Goal: Transaction & Acquisition: Purchase product/service

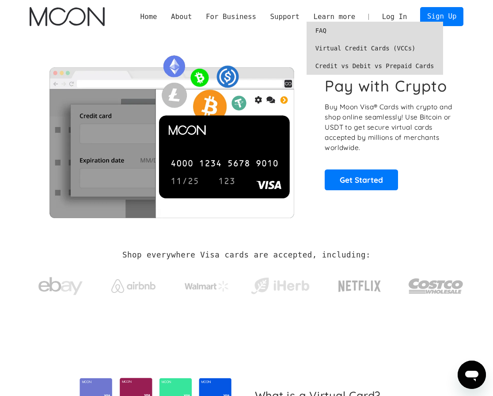
click at [343, 44] on link "Virtual Credit Cards (VCCs)" at bounding box center [375, 48] width 137 height 18
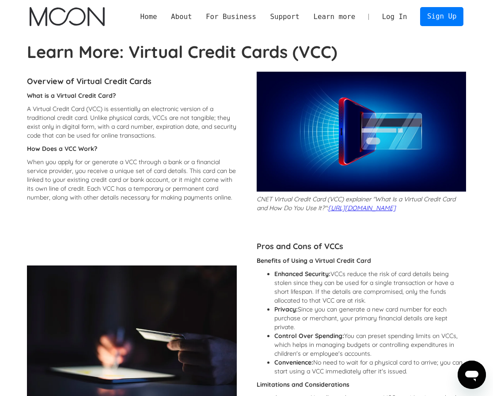
click at [393, 13] on link "Log In" at bounding box center [394, 17] width 39 height 18
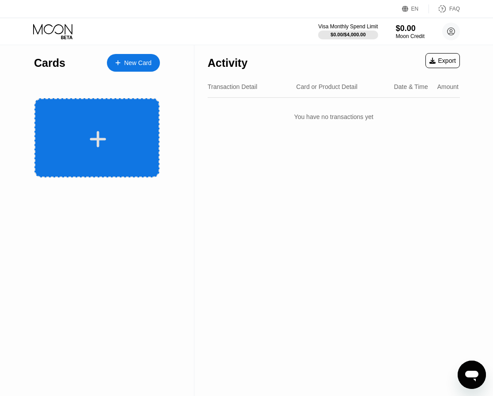
click at [110, 151] on div at bounding box center [96, 137] width 125 height 79
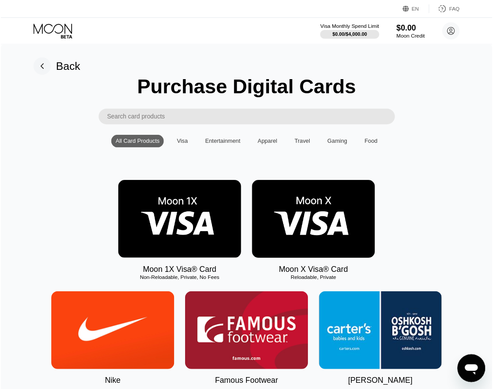
scroll to position [44, 0]
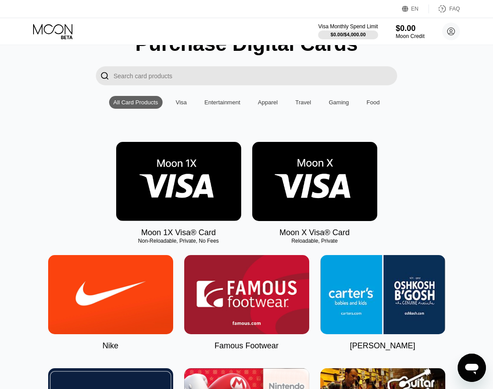
click at [153, 187] on img at bounding box center [178, 181] width 125 height 79
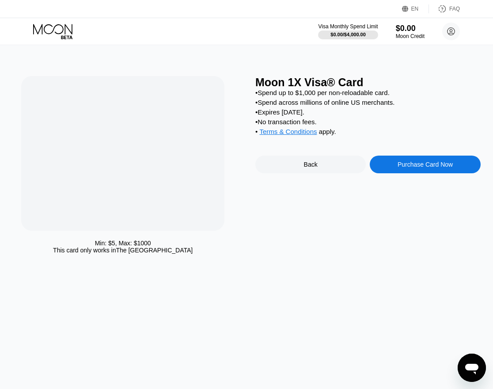
scroll to position [0, 0]
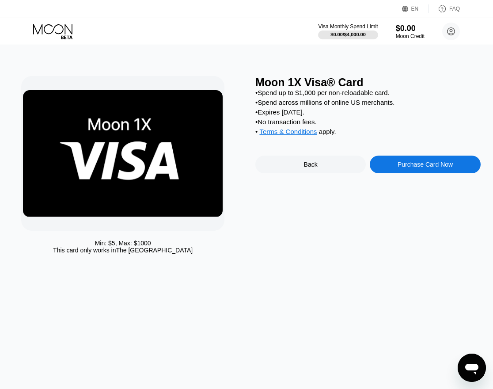
click at [409, 173] on div "Purchase Card Now" at bounding box center [425, 165] width 110 height 18
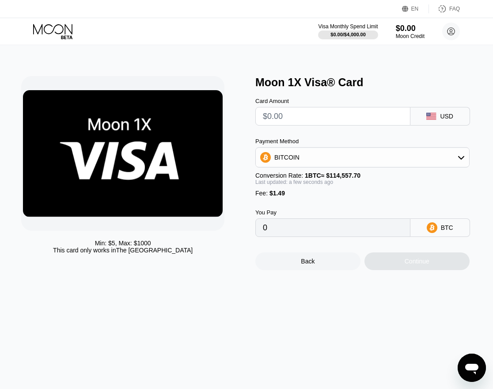
click at [286, 122] on input "text" at bounding box center [333, 116] width 140 height 18
type input "$5"
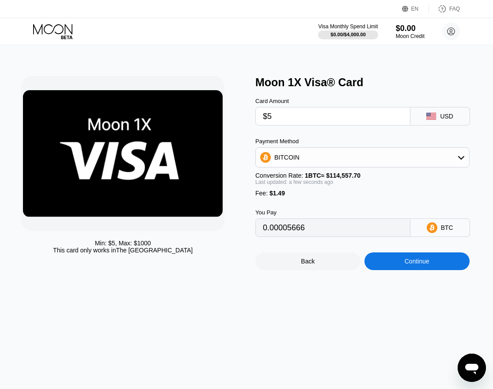
type input "0.00005666"
type input "$5"
click at [279, 168] on div "BITCOIN" at bounding box center [362, 157] width 214 height 20
click at [282, 161] on div "BITCOIN" at bounding box center [286, 157] width 25 height 7
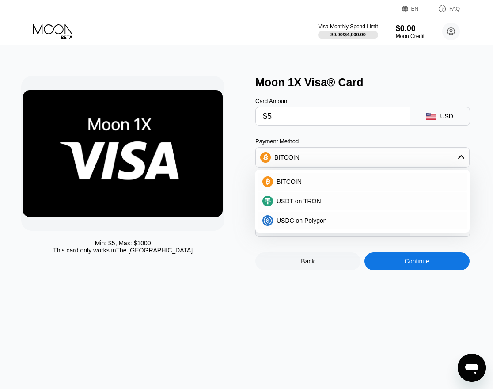
scroll to position [44, 0]
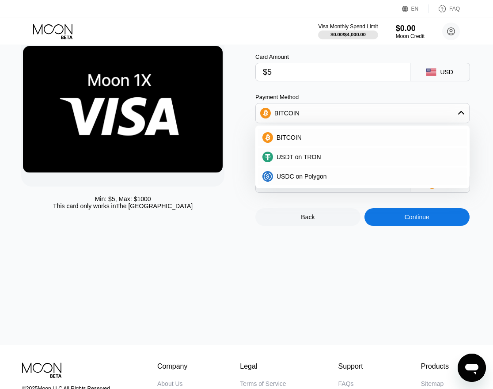
click at [266, 269] on div "Min: $ 5 , Max: $ 1000 This card only works in The United States Moon 1X Visa® …" at bounding box center [247, 173] width 500 height 344
click at [460, 114] on icon at bounding box center [461, 113] width 7 height 7
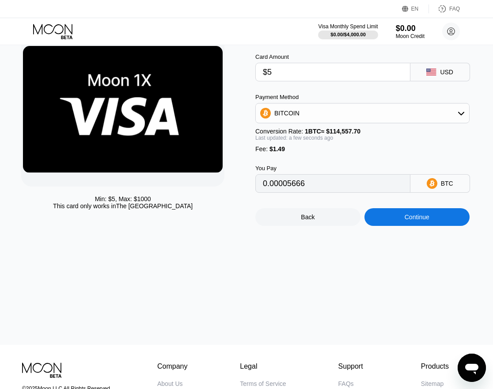
click at [278, 282] on div "Min: $ 5 , Max: $ 1000 This card only works in The United States Moon 1X Visa® …" at bounding box center [247, 173] width 500 height 344
click at [364, 122] on div "BITCOIN" at bounding box center [362, 113] width 213 height 18
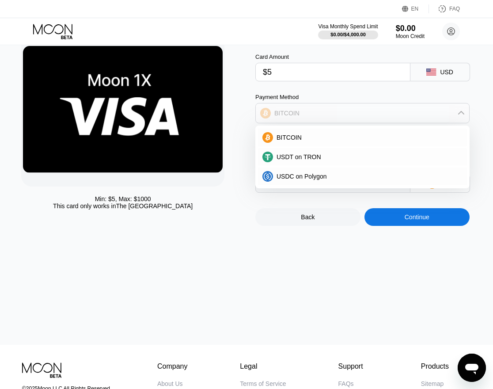
click at [364, 122] on div "BITCOIN" at bounding box center [362, 113] width 213 height 18
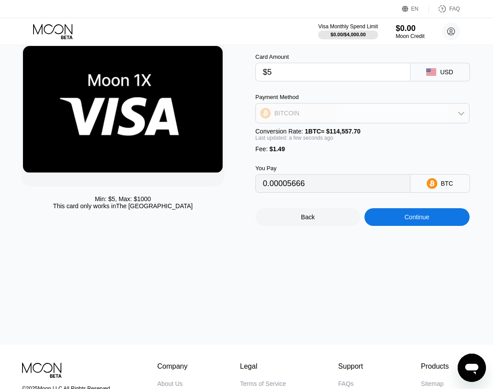
click at [364, 122] on div "BITCOIN" at bounding box center [362, 113] width 213 height 18
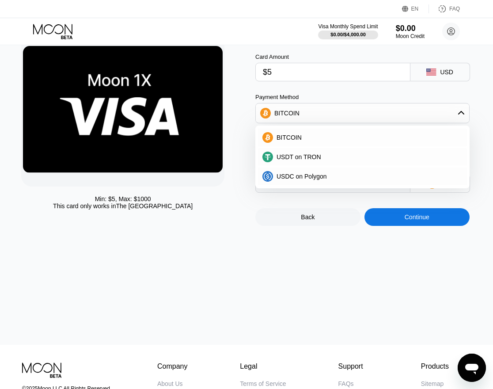
click at [364, 122] on div "BITCOIN" at bounding box center [362, 113] width 213 height 18
